Goal: Task Accomplishment & Management: Use online tool/utility

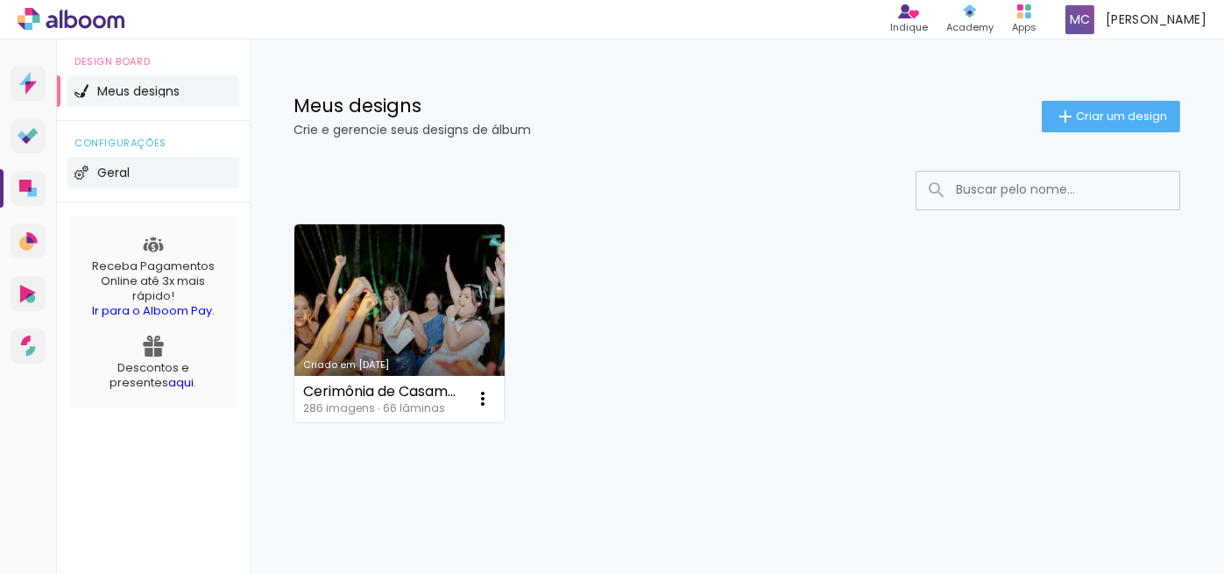
click at [174, 166] on li "Geral" at bounding box center [153, 173] width 172 height 32
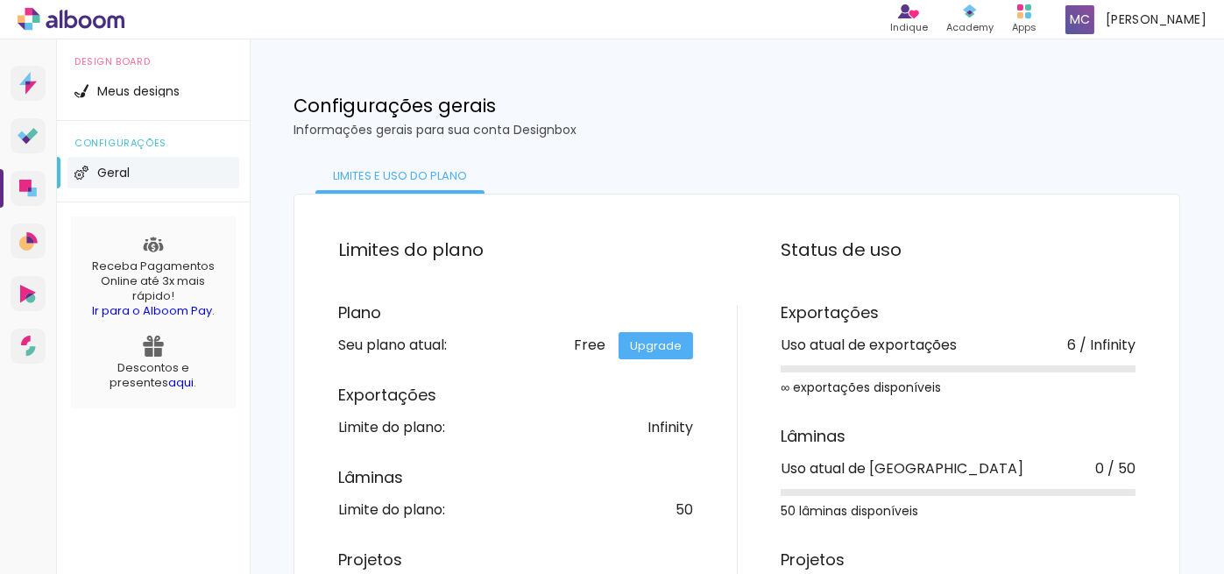
click at [630, 334] on link "Upgrade" at bounding box center [656, 345] width 74 height 27
